Goal: Check status: Check status

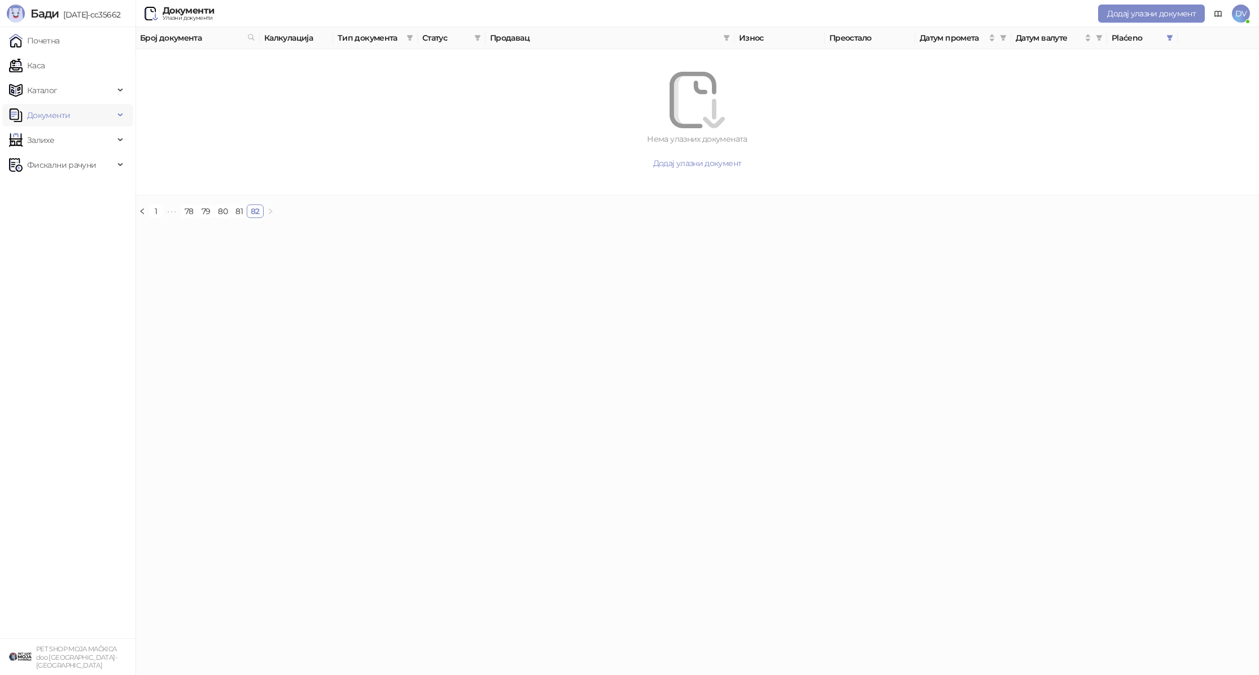
click at [56, 121] on span "Документи" at bounding box center [48, 115] width 43 height 23
click at [52, 164] on link "Излазни документи" at bounding box center [61, 165] width 94 height 23
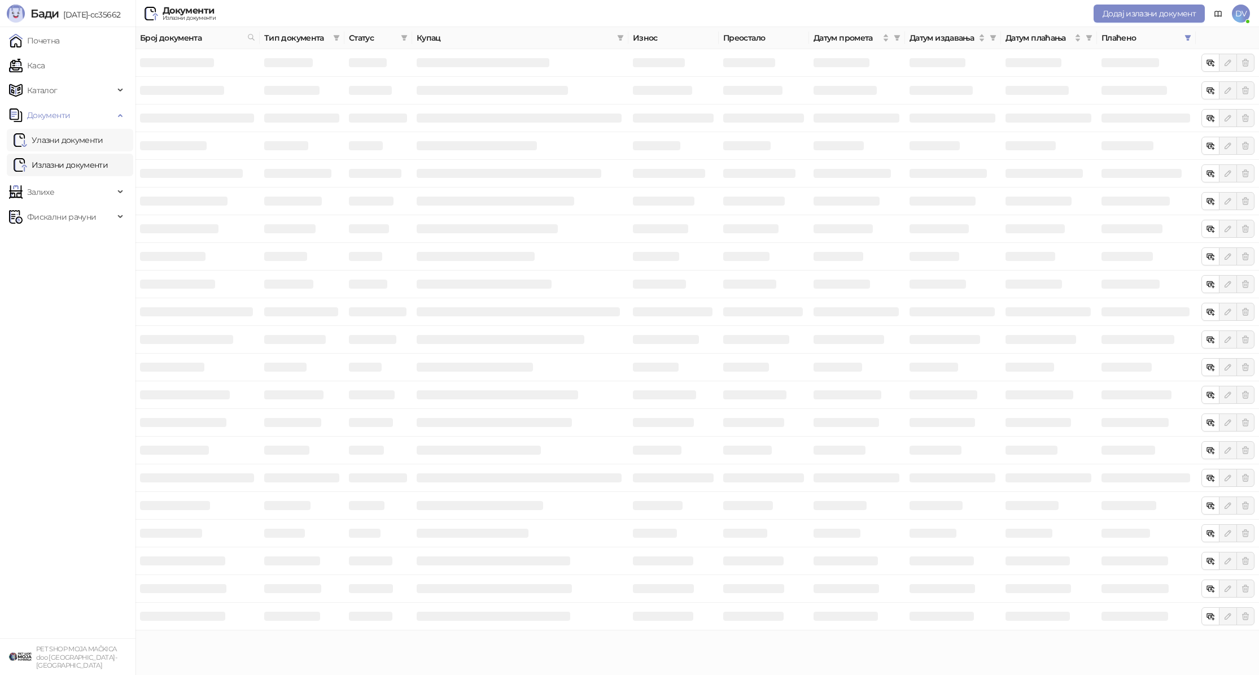
click at [64, 139] on link "Улазни документи" at bounding box center [59, 140] width 90 height 23
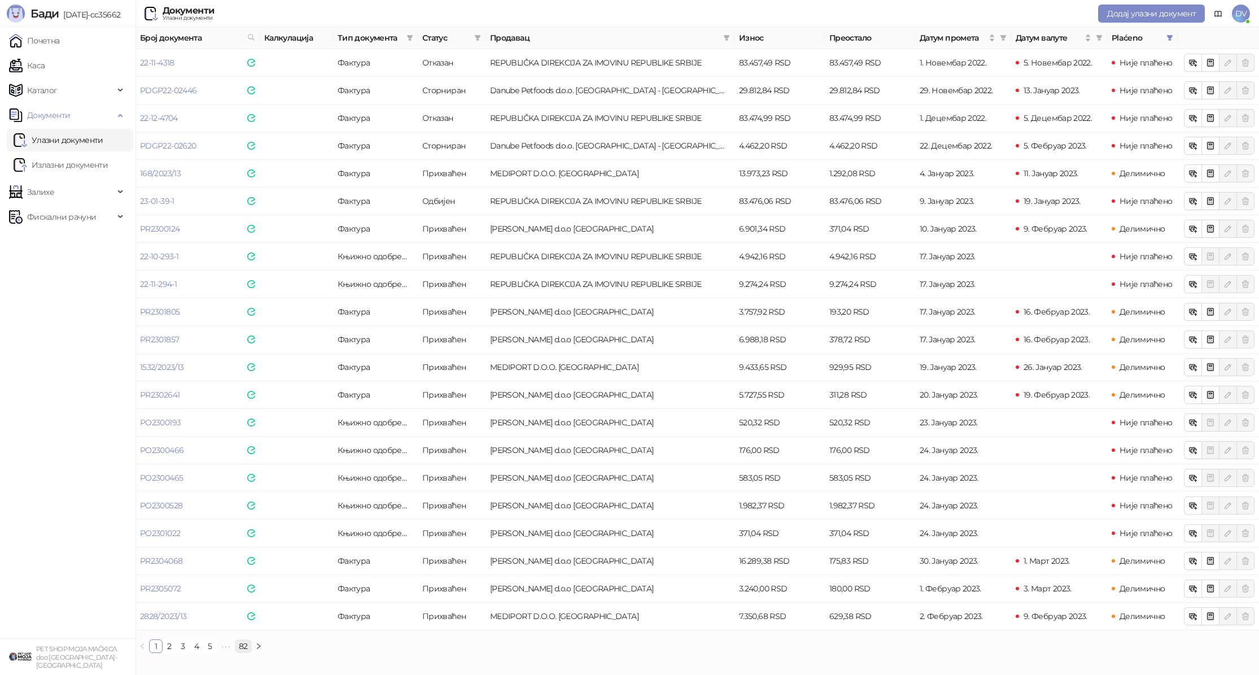
click at [237, 647] on link "82" at bounding box center [243, 646] width 16 height 12
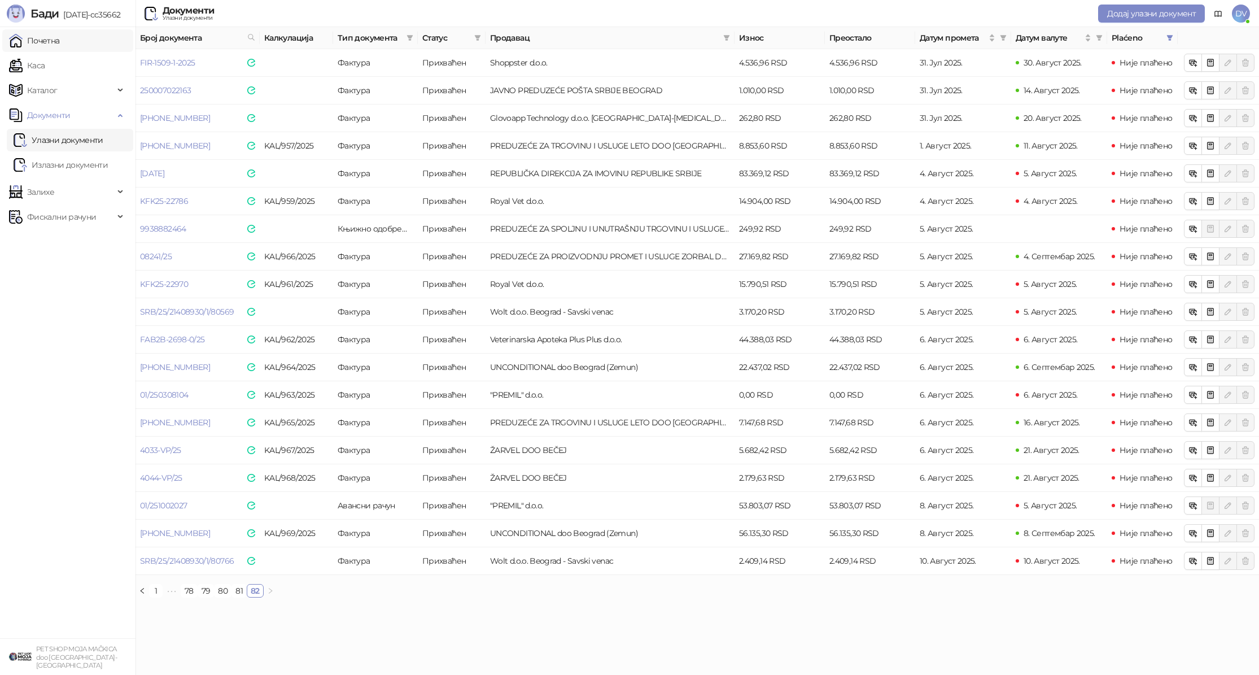
click at [60, 37] on link "Почетна" at bounding box center [34, 40] width 51 height 23
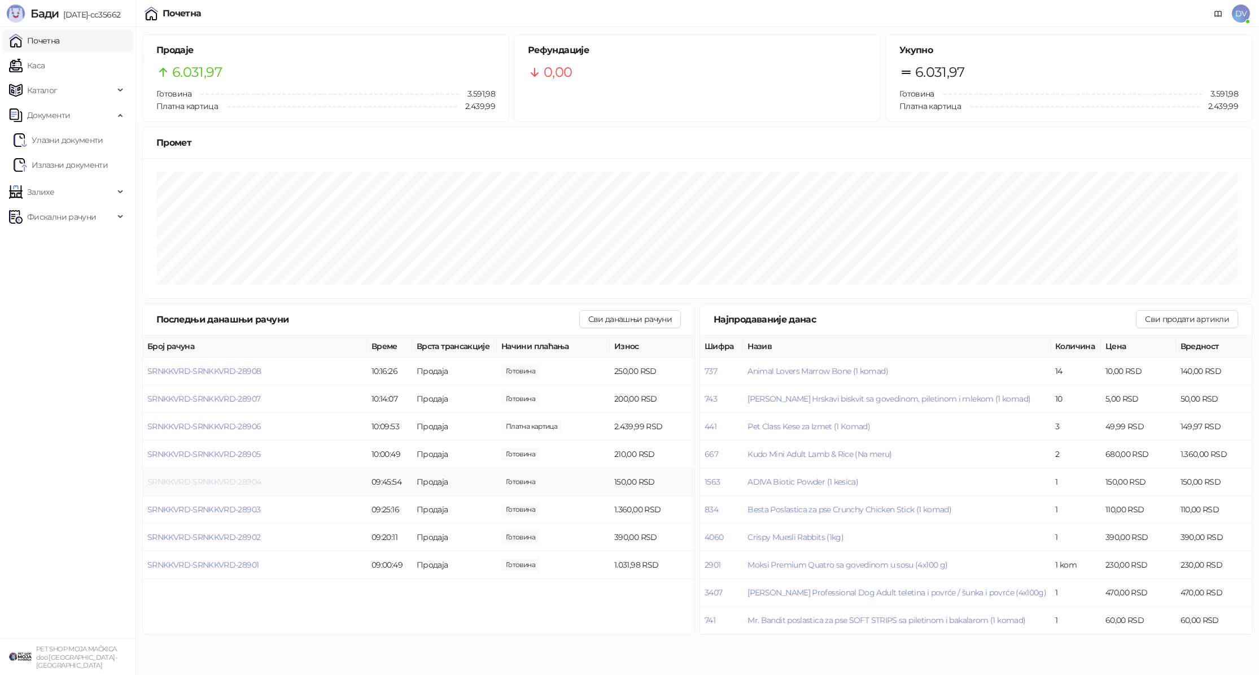
click at [166, 484] on span "SRNKKVRD-SRNKKVRD-28904" at bounding box center [203, 482] width 113 height 10
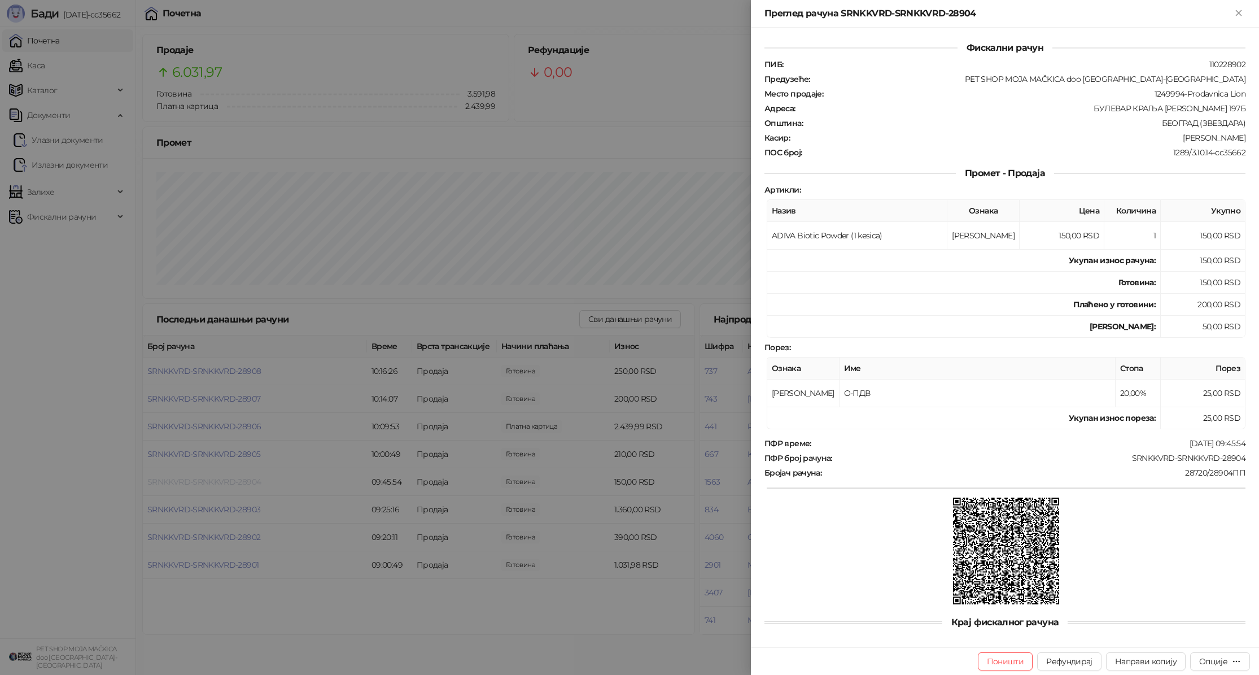
click at [166, 484] on div at bounding box center [629, 337] width 1259 height 675
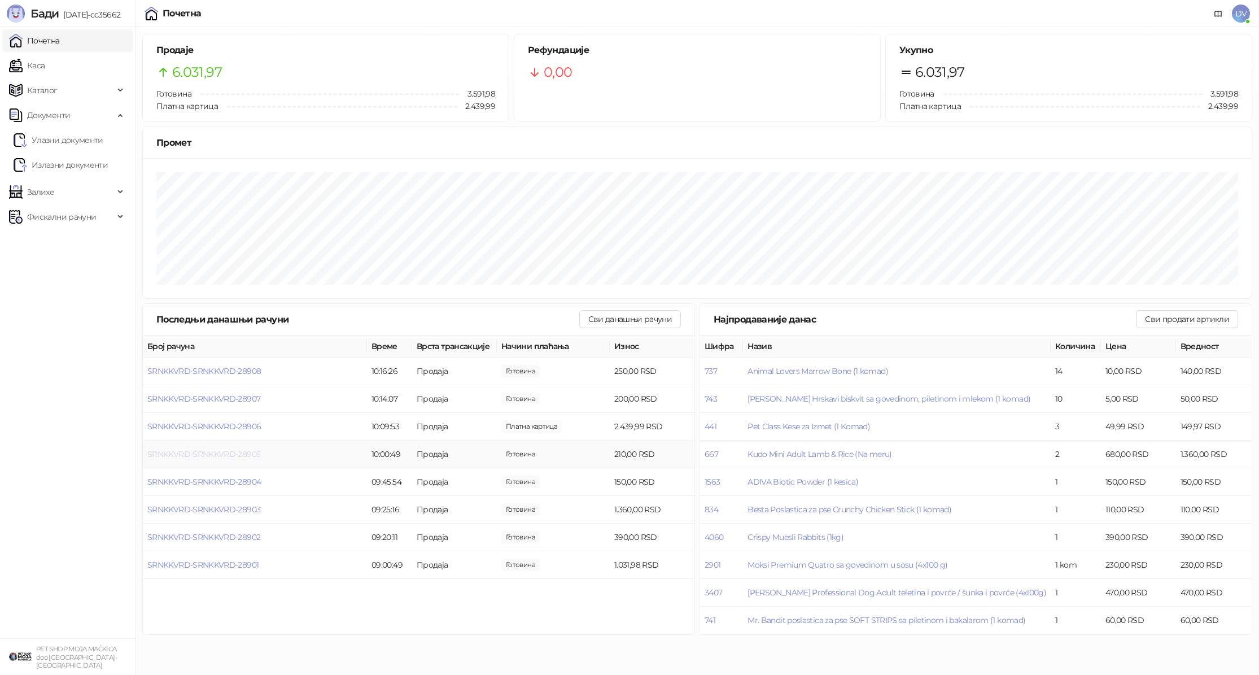
click at [181, 452] on span "SRNKKVRD-SRNKKVRD-28905" at bounding box center [203, 454] width 113 height 10
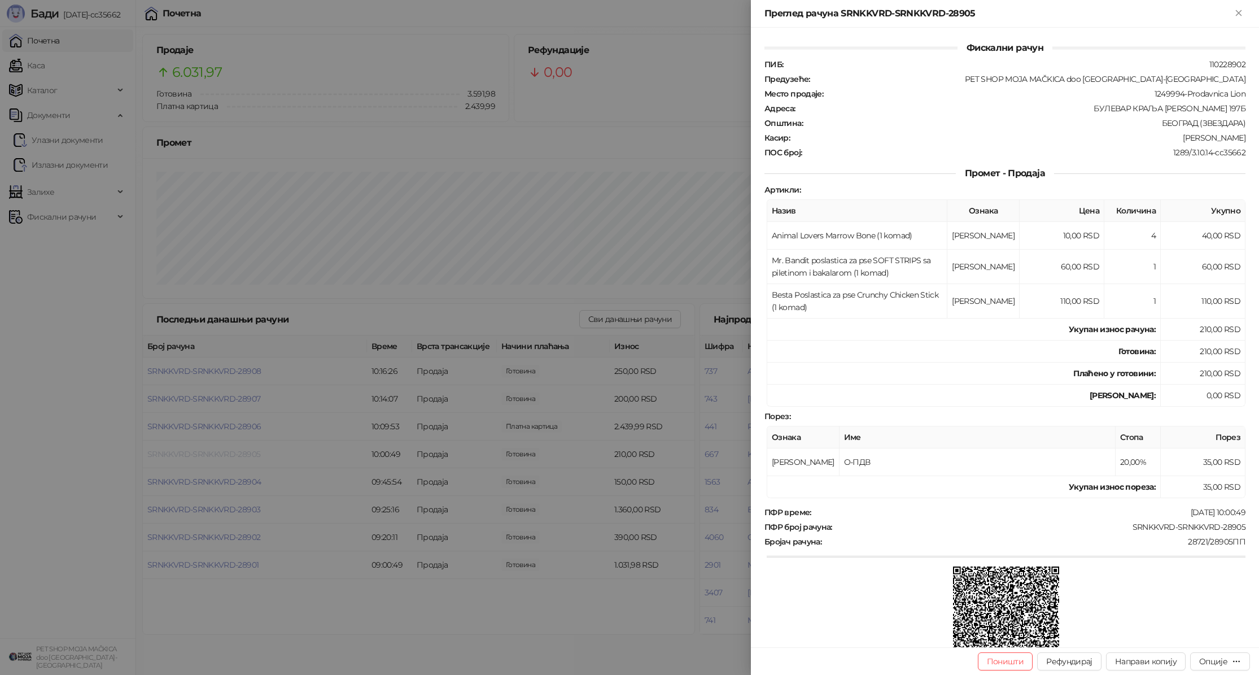
click at [181, 452] on div at bounding box center [629, 337] width 1259 height 675
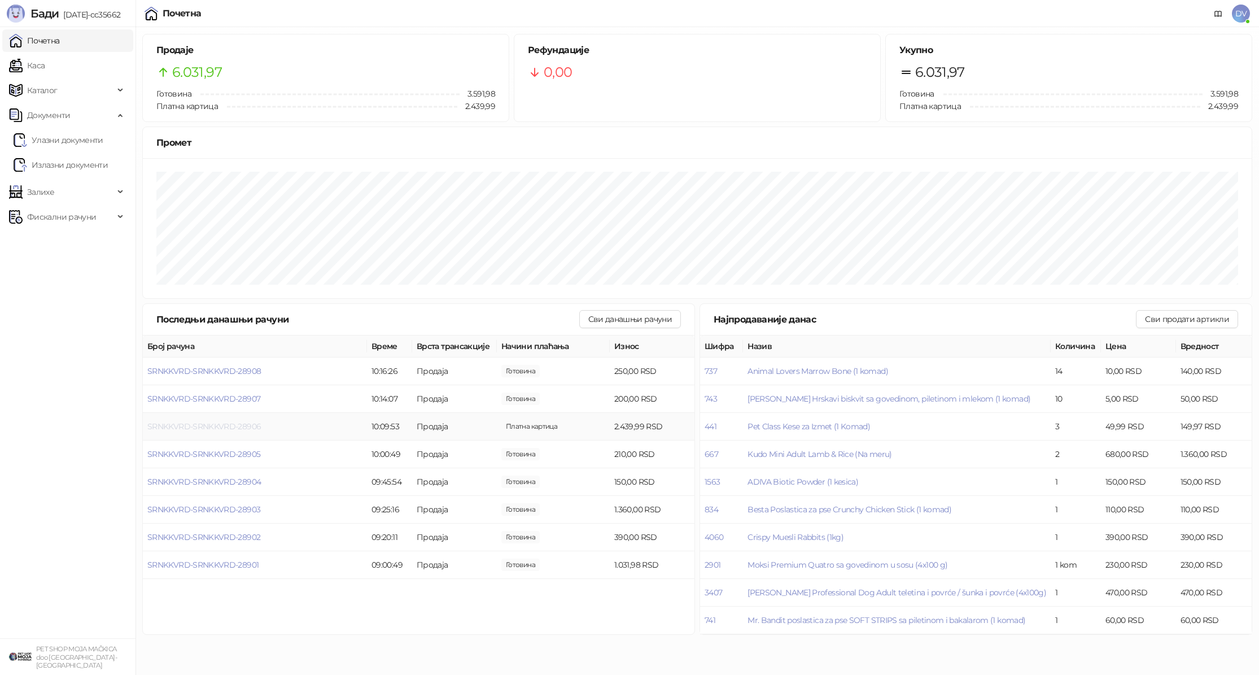
click at [200, 423] on span "SRNKKVRD-SRNKKVRD-28906" at bounding box center [203, 426] width 113 height 10
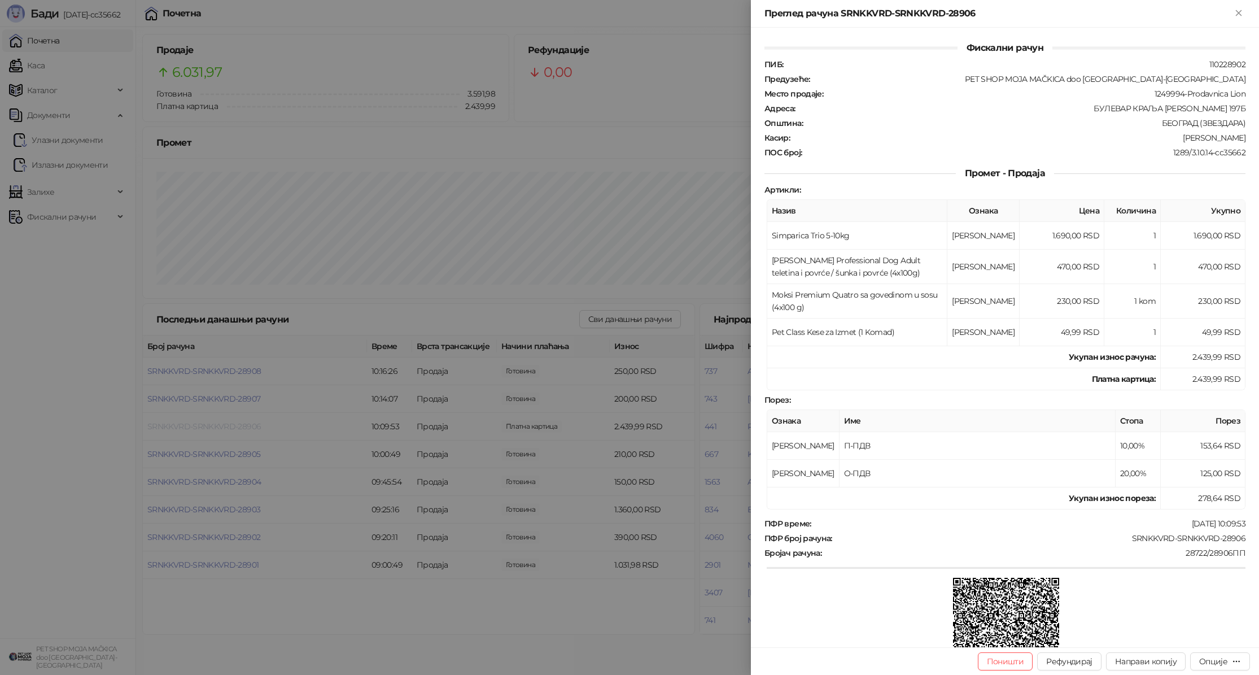
click at [200, 423] on div at bounding box center [629, 337] width 1259 height 675
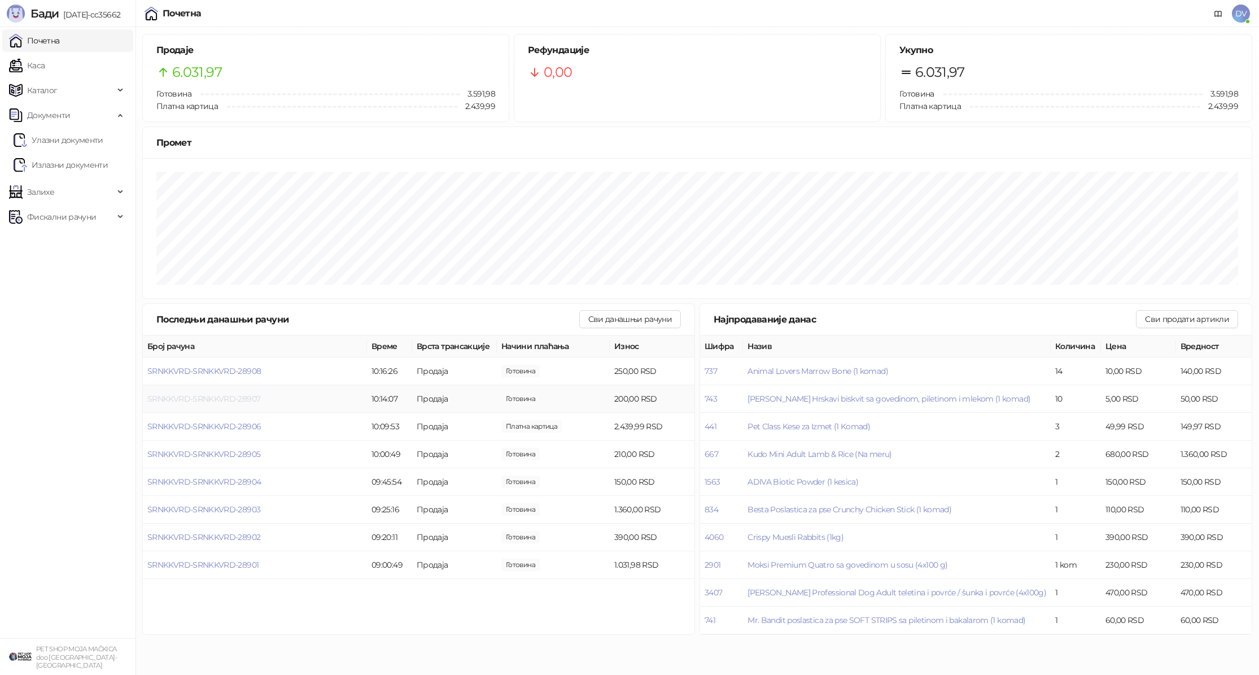
click at [210, 399] on span "SRNKKVRD-SRNKKVRD-28907" at bounding box center [203, 399] width 113 height 10
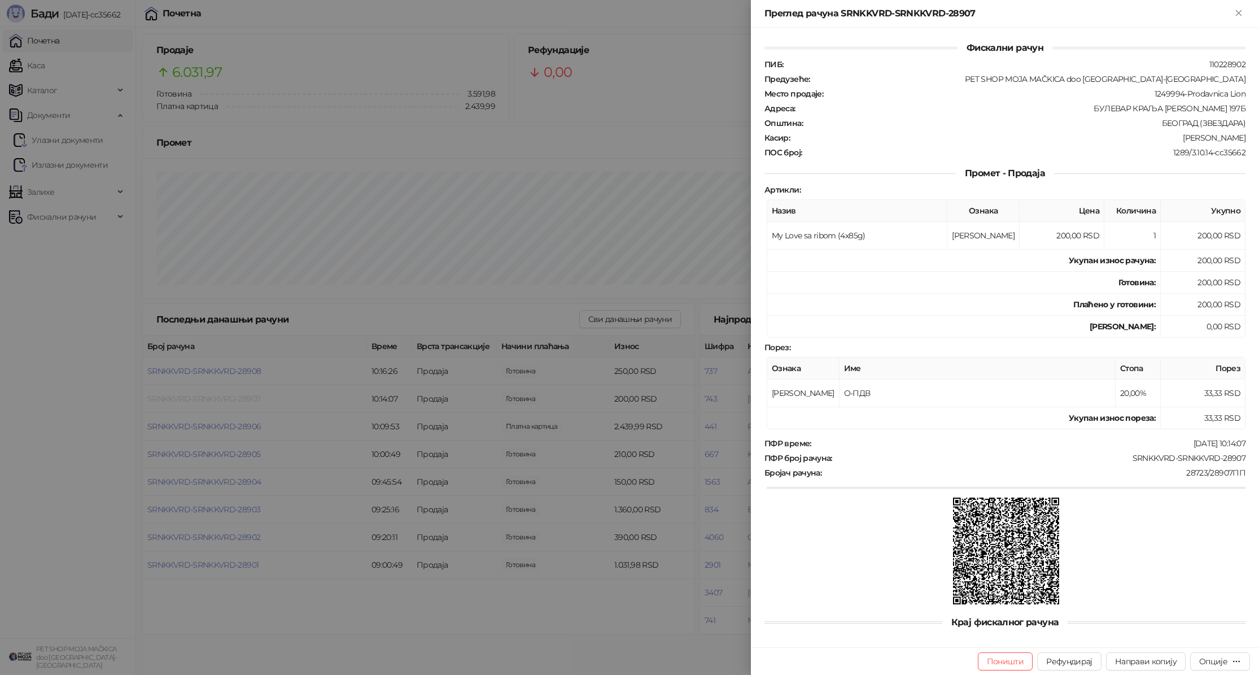
click at [210, 399] on div at bounding box center [629, 337] width 1259 height 675
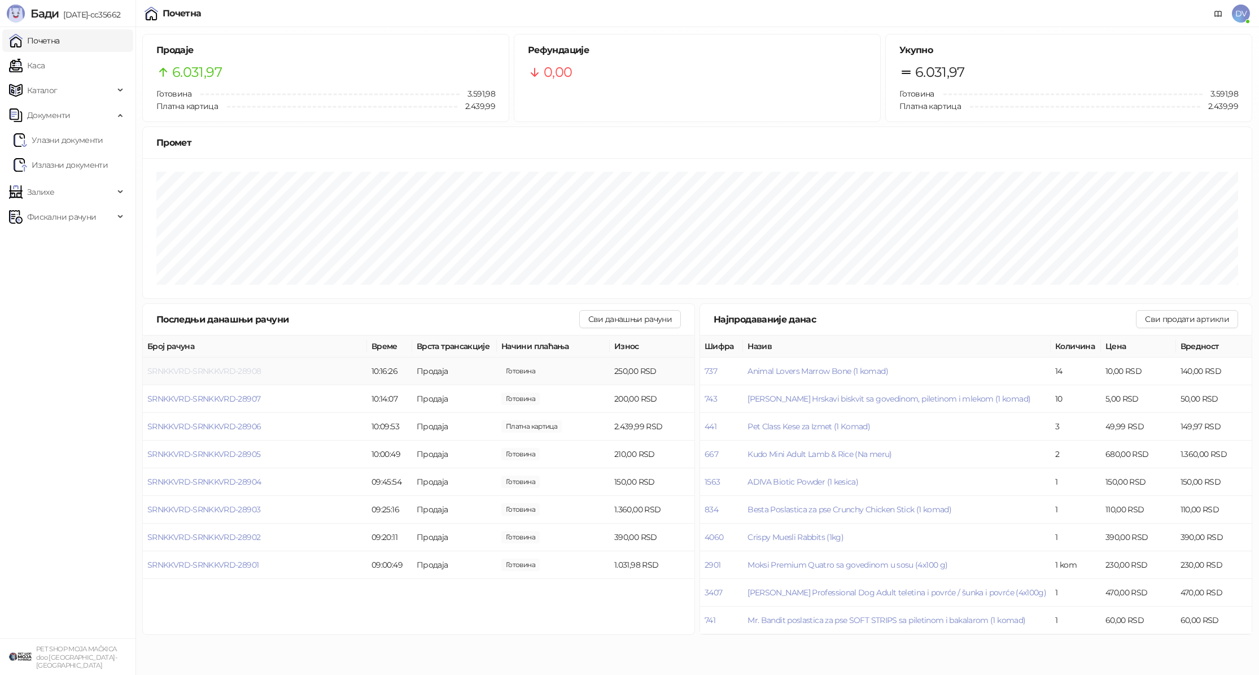
click at [230, 374] on span "SRNKKVRD-SRNKKVRD-28908" at bounding box center [203, 371] width 113 height 10
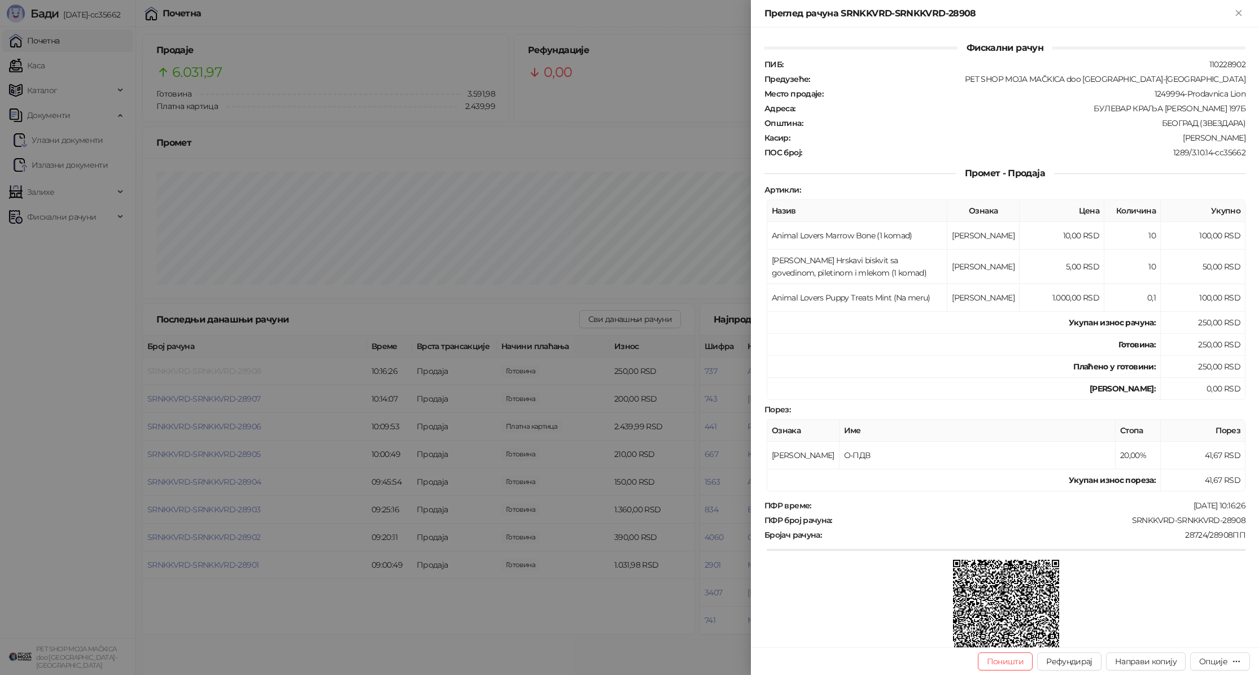
click at [230, 374] on div at bounding box center [629, 337] width 1259 height 675
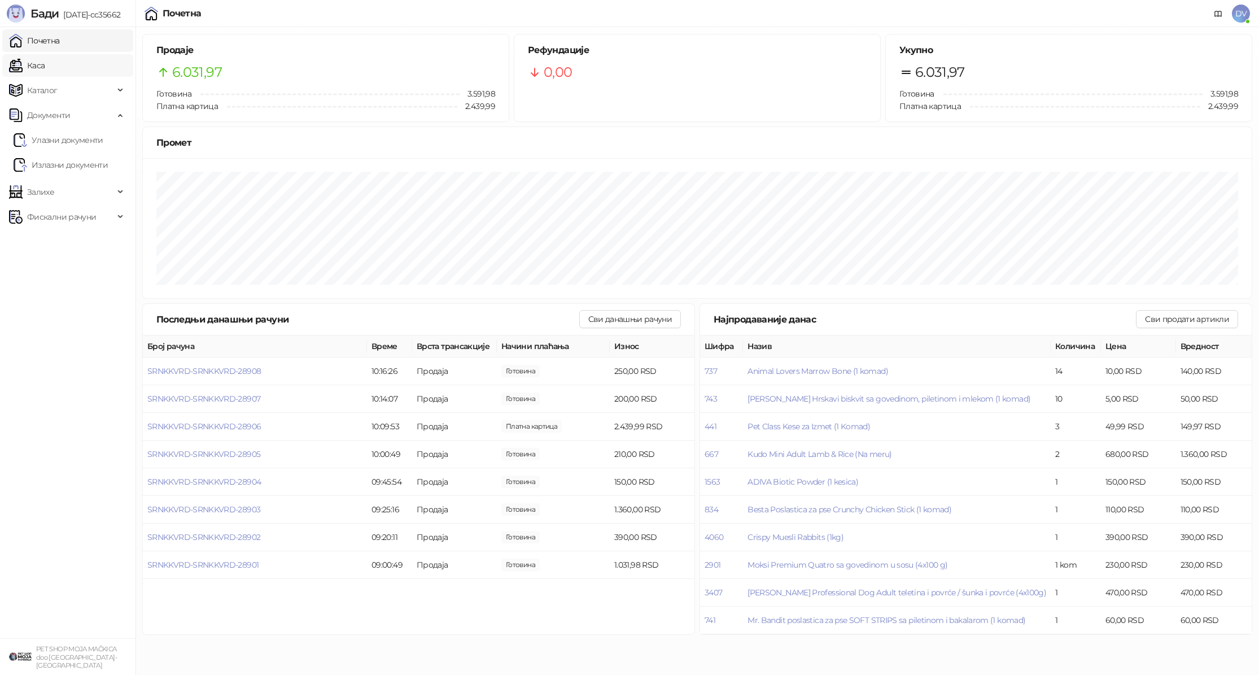
click at [45, 73] on link "Каса" at bounding box center [27, 65] width 36 height 23
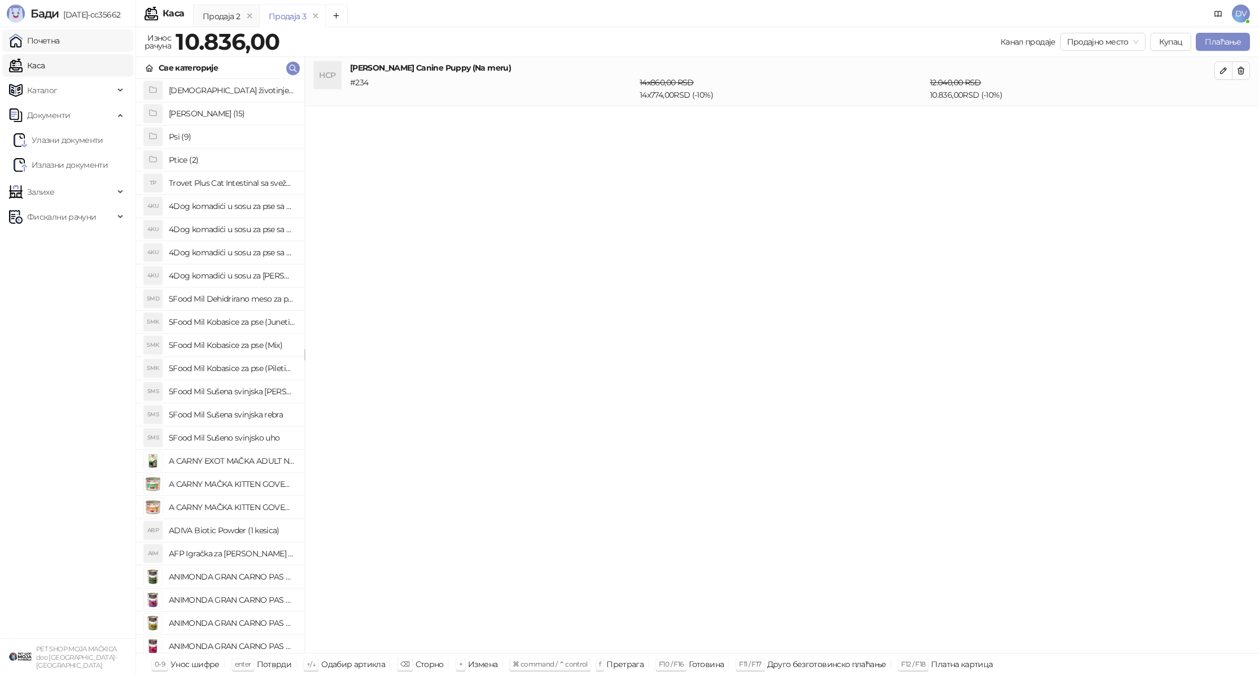
click at [60, 40] on link "Почетна" at bounding box center [34, 40] width 51 height 23
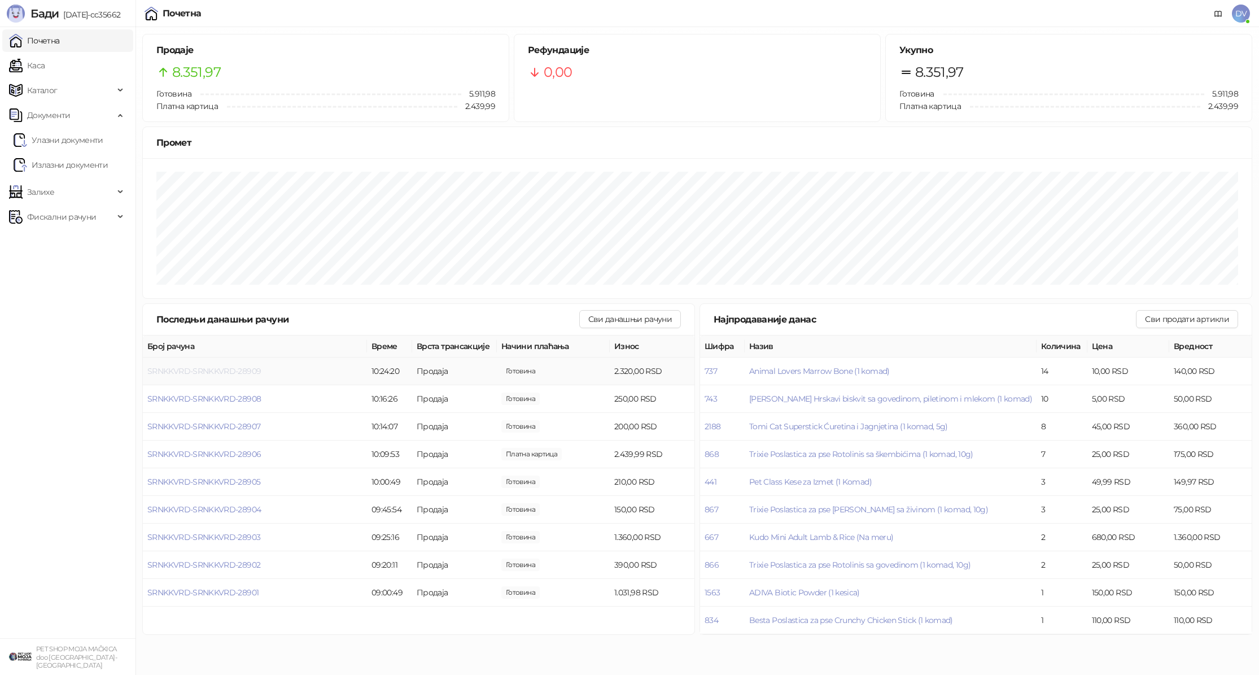
click at [213, 373] on span "SRNKKVRD-SRNKKVRD-28909" at bounding box center [203, 371] width 113 height 10
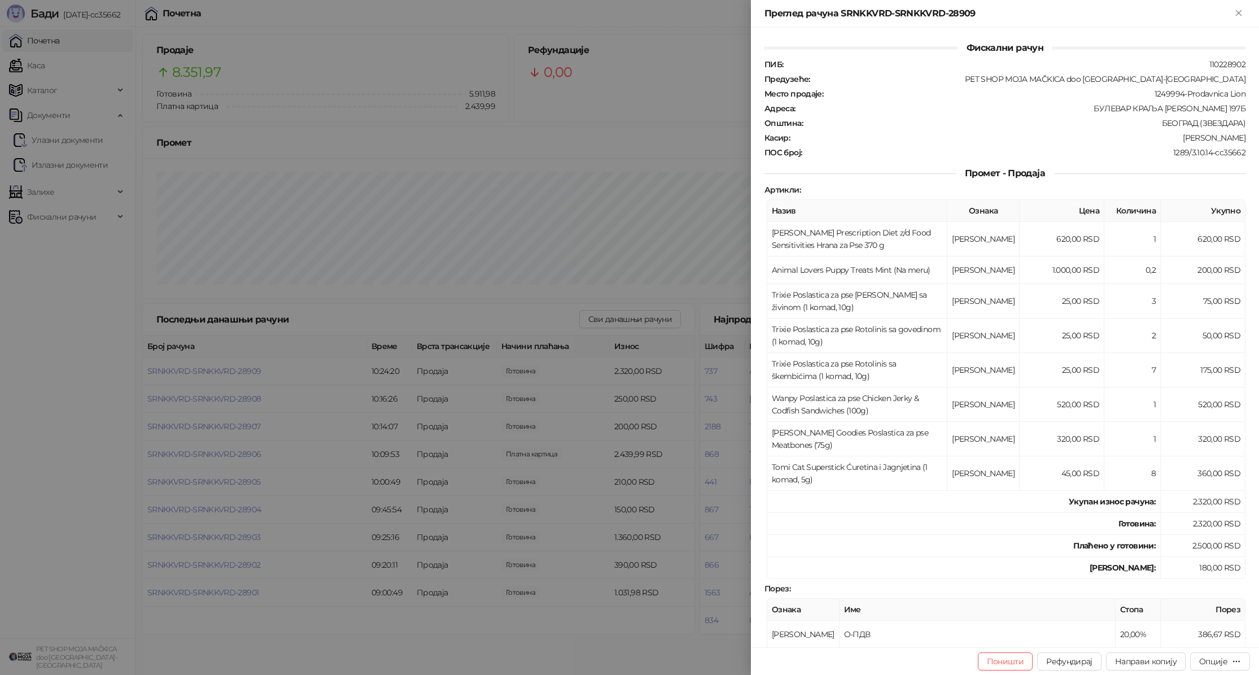
click at [469, 228] on div at bounding box center [629, 337] width 1259 height 675
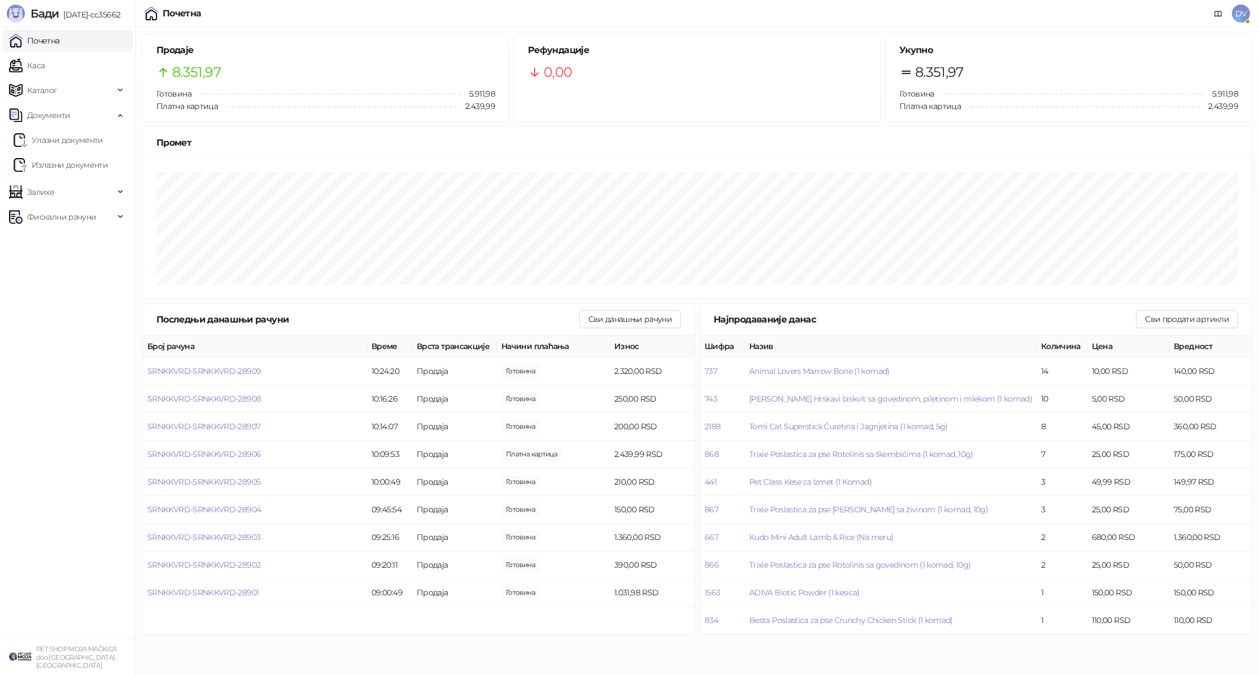
click at [45, 71] on link "Каса" at bounding box center [27, 65] width 36 height 23
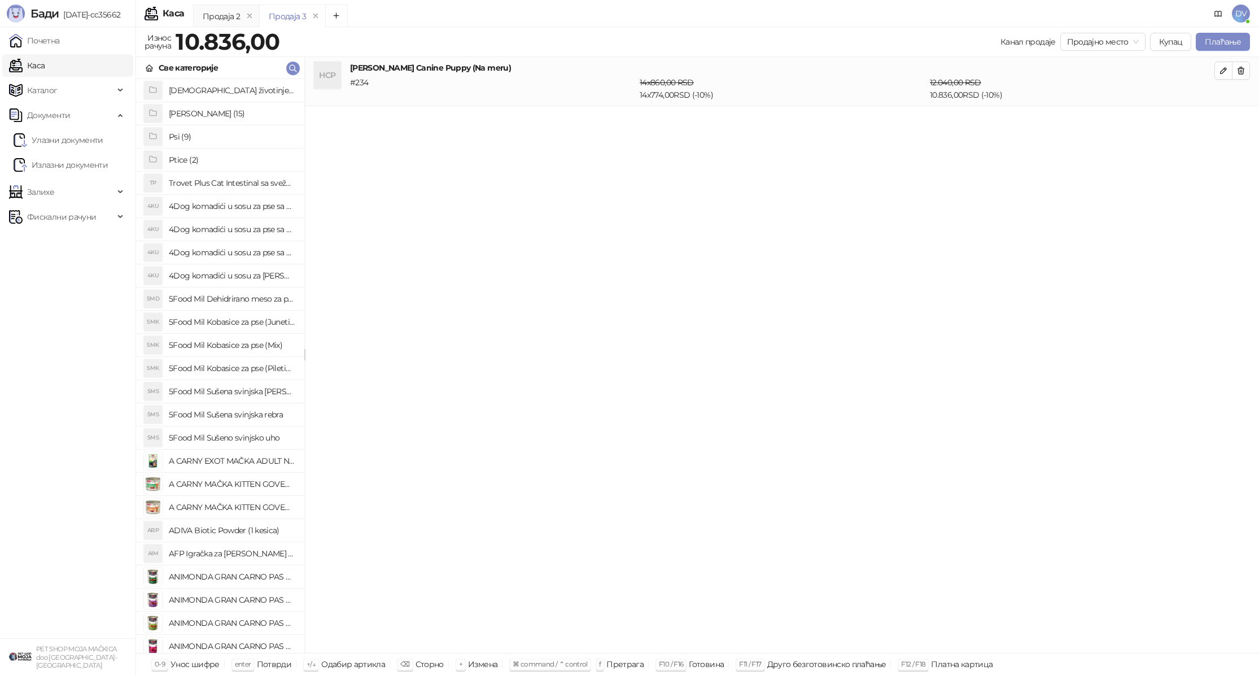
click at [86, 25] on div "Бади [DATE]-cc35662" at bounding box center [68, 13] width 136 height 27
click at [60, 34] on link "Почетна" at bounding box center [34, 40] width 51 height 23
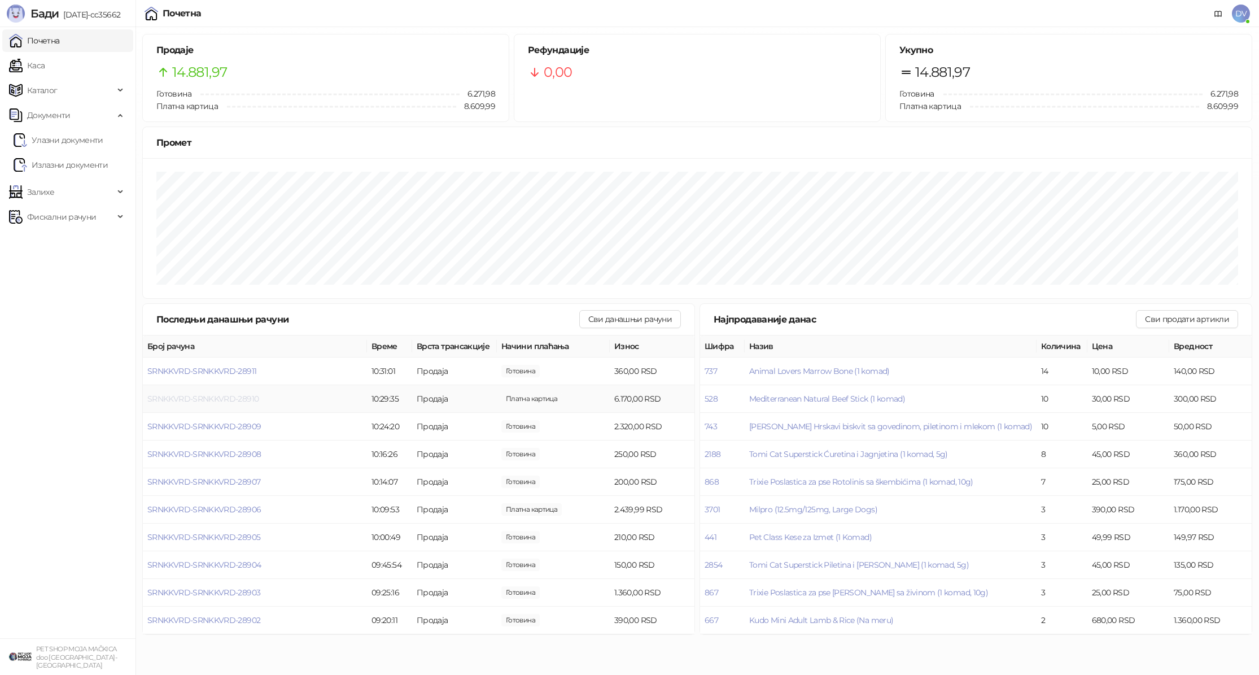
click at [204, 398] on span "SRNKKVRD-SRNKKVRD-28910" at bounding box center [202, 399] width 111 height 10
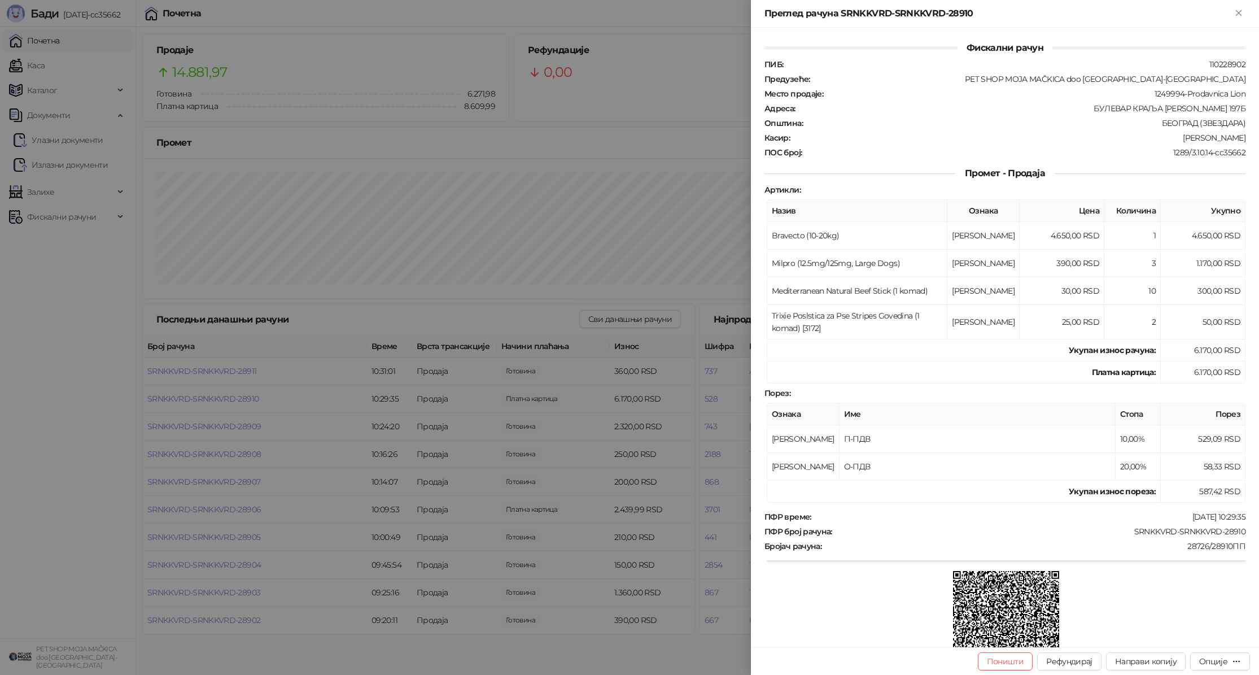
click at [209, 393] on div at bounding box center [629, 337] width 1259 height 675
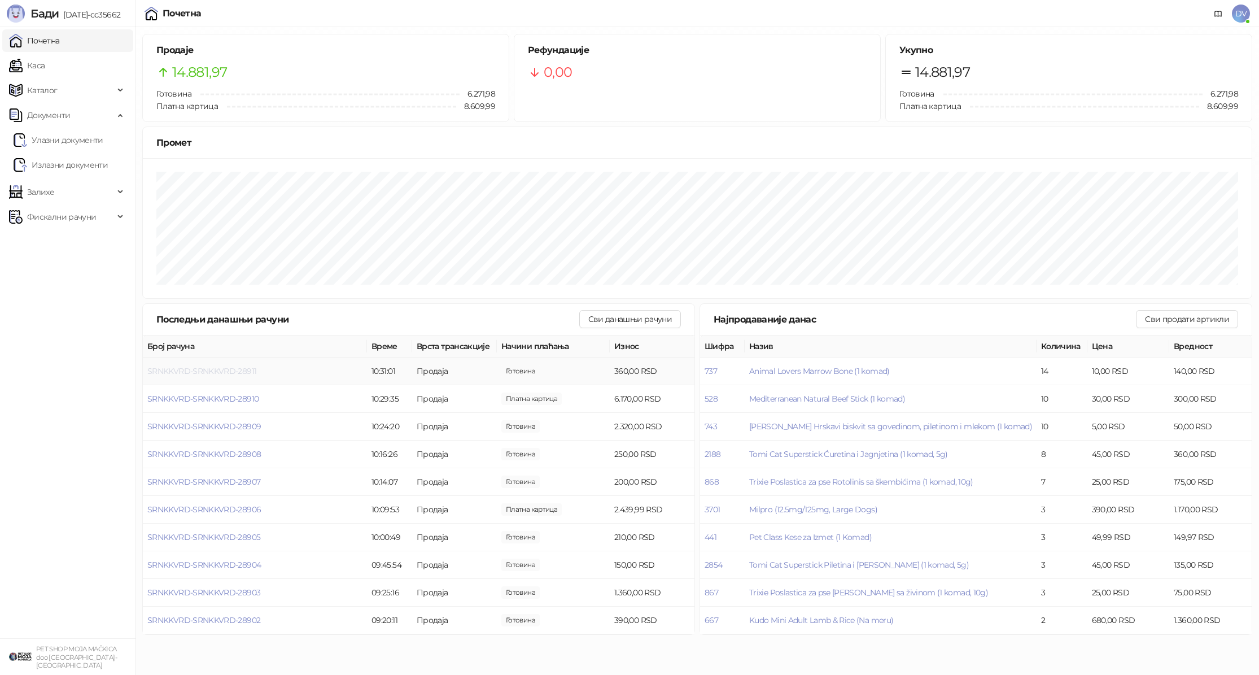
click at [221, 369] on span "SRNKKVRD-SRNKKVRD-28911" at bounding box center [201, 371] width 109 height 10
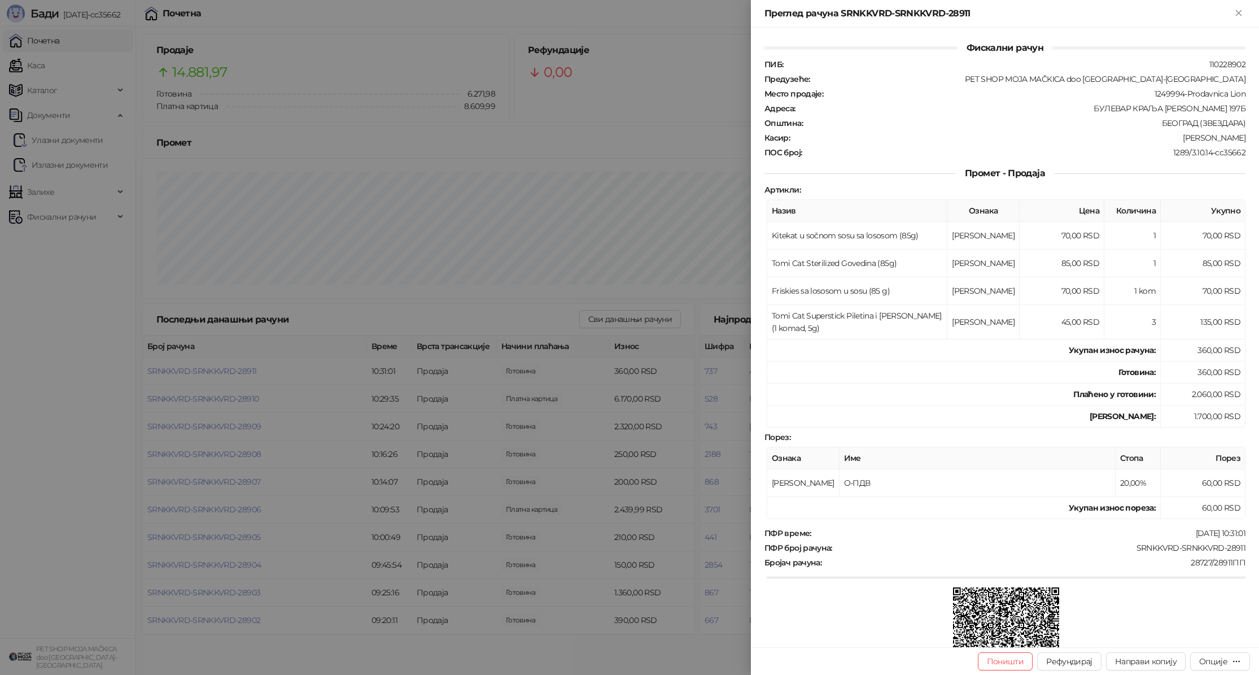
click at [246, 413] on div at bounding box center [629, 337] width 1259 height 675
